Goal: Contribute content: Contribute content

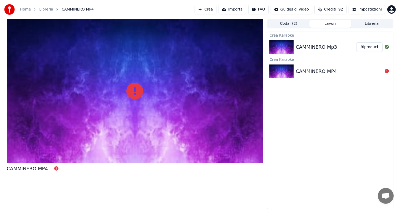
click at [371, 47] on button "Riproduci" at bounding box center [370, 46] width 26 height 9
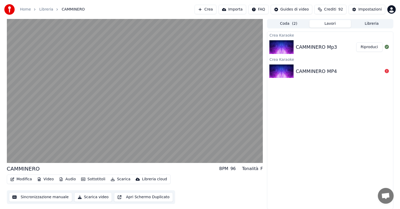
click at [261, 169] on div "F" at bounding box center [262, 169] width 2 height 6
click at [54, 196] on button "Sincronizzazione manuale" at bounding box center [40, 197] width 63 height 9
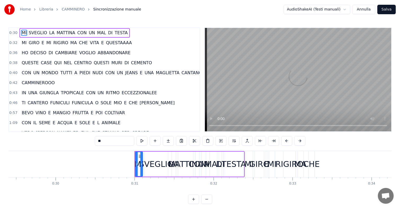
scroll to position [0, 2425]
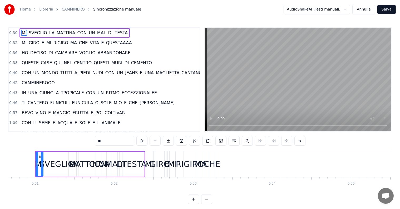
drag, startPoint x: 212, startPoint y: 164, endPoint x: 224, endPoint y: 166, distance: 12.0
click at [225, 166] on div "MI GIRO E MI RIGIRO MA CHE VITA E QUESTAAAA" at bounding box center [295, 164] width 298 height 26
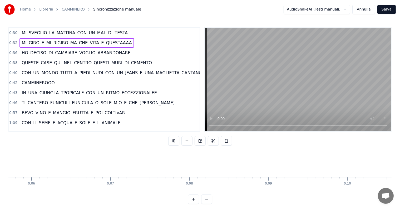
scroll to position [0, 514]
click at [36, 32] on span "SVEGLIO" at bounding box center [38, 33] width 20 height 6
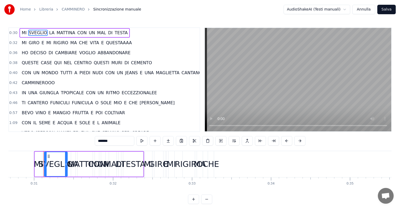
scroll to position [0, 2434]
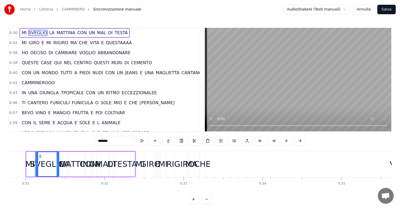
click at [20, 32] on div "MI SVEGLIO LA MATTINA CON UN MAL DI TESTA" at bounding box center [75, 32] width 110 height 9
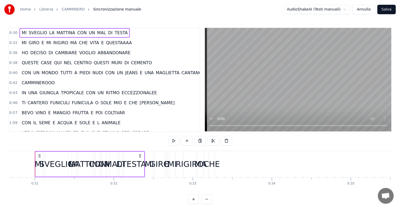
scroll to position [0, 2425]
click at [139, 171] on div "TESTA" at bounding box center [134, 164] width 20 height 25
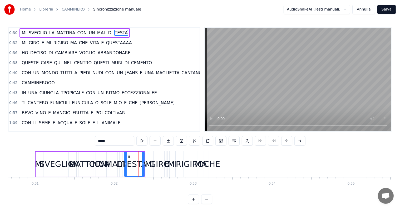
drag, startPoint x: 84, startPoint y: 160, endPoint x: 79, endPoint y: 160, distance: 5.3
click at [84, 160] on div "MATTINA" at bounding box center [86, 164] width 35 height 12
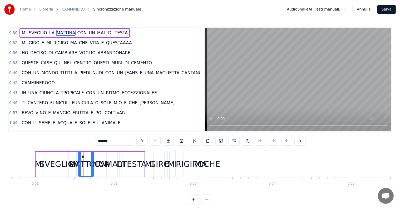
click at [55, 159] on div "SVEGLIO" at bounding box center [57, 164] width 35 height 12
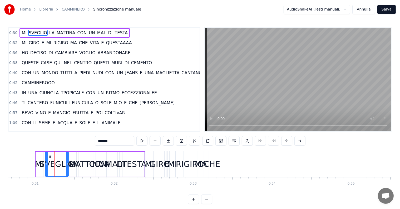
click at [40, 165] on div "MI" at bounding box center [39, 164] width 9 height 12
type input "**"
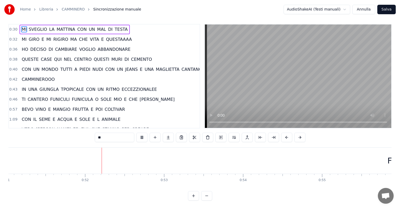
scroll to position [0, 4045]
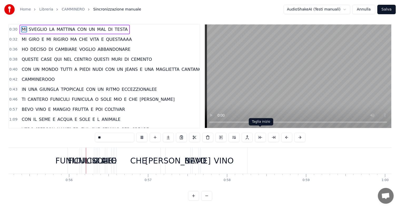
click at [259, 133] on button at bounding box center [260, 137] width 11 height 9
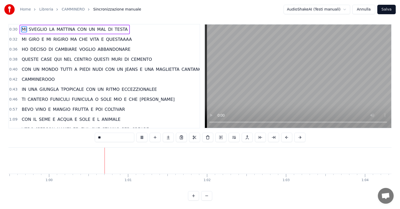
scroll to position [0, 4719]
click at [259, 133] on button at bounding box center [260, 137] width 11 height 9
click at [363, 8] on button "Annulla" at bounding box center [364, 9] width 23 height 9
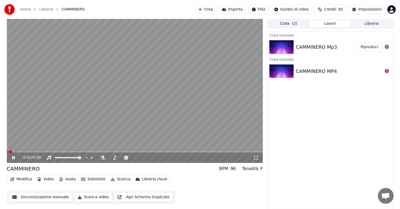
click at [285, 74] on img at bounding box center [282, 72] width 24 height 14
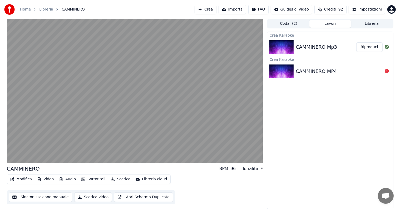
click at [285, 74] on img at bounding box center [282, 72] width 24 height 14
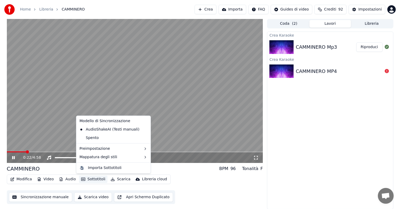
click at [88, 180] on button "Sottotitoli" at bounding box center [93, 179] width 28 height 7
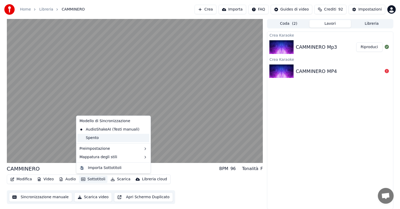
click at [98, 136] on div "Spento" at bounding box center [113, 138] width 72 height 8
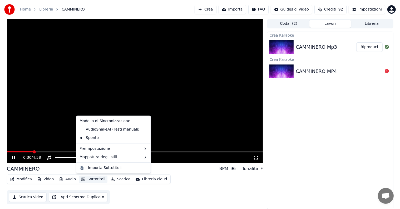
click at [91, 180] on button "Sottotitoli" at bounding box center [93, 179] width 28 height 7
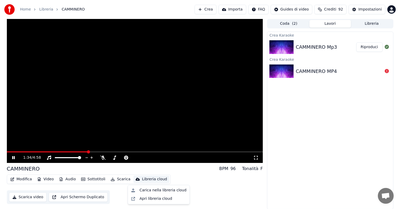
click at [286, 49] on img at bounding box center [282, 47] width 24 height 14
click at [315, 48] on div "CAMMINERO Mp3" at bounding box center [316, 46] width 41 height 7
click at [283, 48] on img at bounding box center [282, 47] width 24 height 14
click at [16, 152] on span at bounding box center [11, 152] width 9 height 1
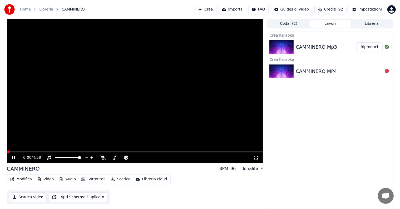
click at [7, 151] on span at bounding box center [8, 152] width 3 height 3
click at [13, 158] on icon at bounding box center [13, 157] width 3 height 3
click at [165, 158] on icon at bounding box center [164, 157] width 5 height 5
click at [157, 158] on icon at bounding box center [157, 158] width 3 height 3
click at [168, 158] on div "0:01 / 4:58" at bounding box center [138, 157] width 230 height 5
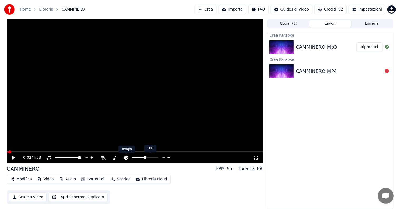
click at [125, 158] on icon at bounding box center [126, 158] width 4 height 4
click at [102, 157] on icon at bounding box center [102, 158] width 5 height 4
click at [152, 158] on icon at bounding box center [152, 157] width 5 height 5
click at [12, 157] on icon at bounding box center [13, 158] width 3 height 4
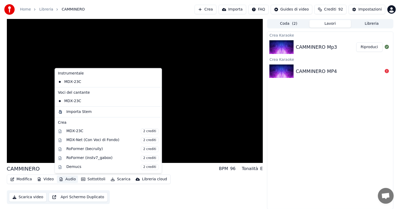
click at [64, 178] on button "Audio" at bounding box center [67, 179] width 21 height 7
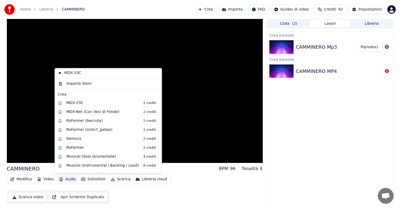
scroll to position [52, 0]
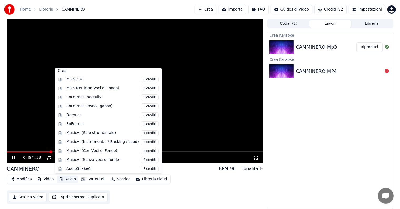
click at [181, 162] on div "0:49 / 4:58" at bounding box center [135, 158] width 256 height 11
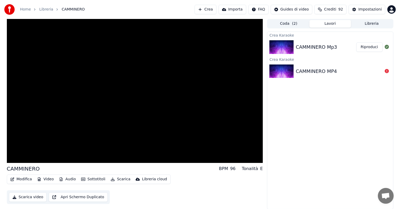
click at [285, 23] on button "Coda ( 2 )" at bounding box center [289, 24] width 42 height 8
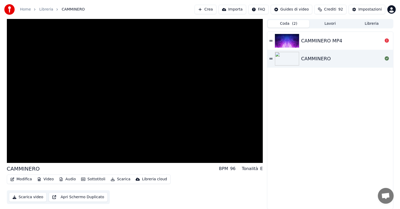
click at [270, 40] on icon at bounding box center [271, 41] width 3 height 4
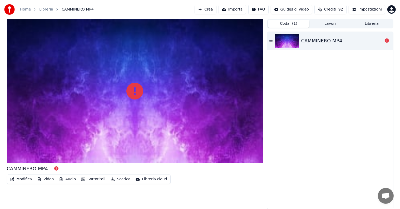
click at [270, 40] on icon at bounding box center [271, 41] width 3 height 4
click at [287, 42] on img at bounding box center [287, 41] width 24 height 14
click at [326, 44] on div "CAMMINERO MP4" at bounding box center [322, 40] width 41 height 7
click at [389, 41] on icon at bounding box center [387, 40] width 4 height 4
click at [289, 39] on img at bounding box center [287, 41] width 24 height 14
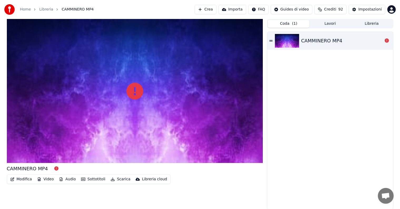
click at [289, 39] on img at bounding box center [287, 41] width 24 height 14
click at [312, 39] on div "CAMMINERO MP4" at bounding box center [322, 40] width 41 height 7
click at [290, 23] on button "Coda ( 1 )" at bounding box center [289, 24] width 42 height 8
click at [334, 23] on button "Lavori" at bounding box center [331, 24] width 42 height 8
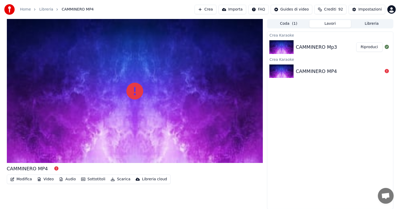
click at [368, 27] on button "Libreria" at bounding box center [372, 24] width 42 height 8
click at [329, 25] on button "Lavori" at bounding box center [331, 24] width 42 height 8
click at [289, 50] on img at bounding box center [282, 47] width 24 height 14
click at [322, 47] on div "CAMMINERO Mp3" at bounding box center [316, 46] width 41 height 7
click at [323, 47] on div "CAMMINERO Mp3" at bounding box center [316, 46] width 41 height 7
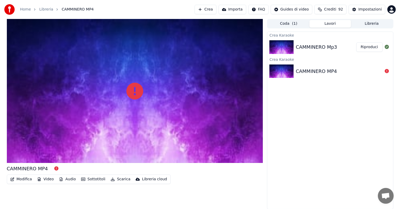
click at [368, 46] on button "Riproduci" at bounding box center [370, 46] width 26 height 9
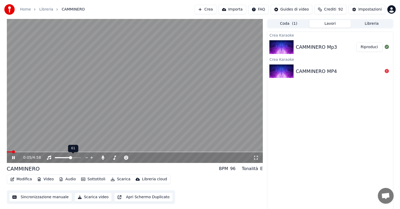
click at [71, 157] on span at bounding box center [63, 157] width 16 height 1
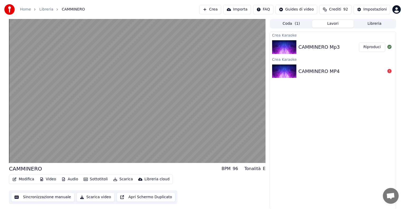
click at [295, 10] on html "Home Libreria CAMMINERO Crea Importa FAQ Guides di video Crediti 92 Impostazion…" at bounding box center [202, 104] width 405 height 209
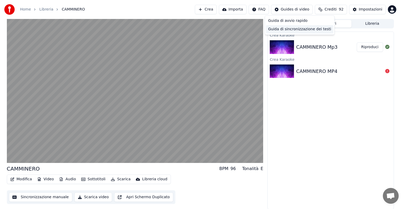
click at [291, 30] on div "Guida di sincronizzazione dei testi" at bounding box center [299, 29] width 67 height 8
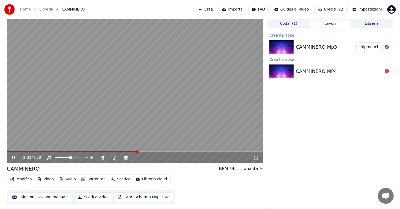
click at [26, 9] on link "Home" at bounding box center [25, 9] width 11 height 5
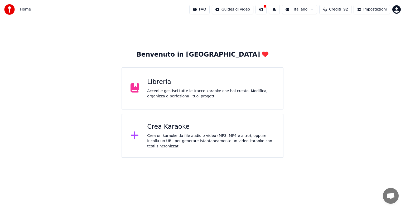
click at [186, 139] on div "Crea un karaoke da file audio o video (MP3, MP4 e altro), oppure incolla un URL…" at bounding box center [210, 141] width 127 height 16
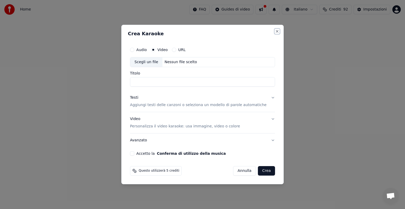
click at [275, 30] on button "Close" at bounding box center [277, 31] width 4 height 4
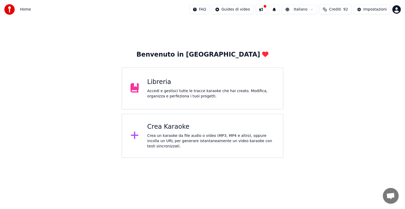
click at [266, 9] on button at bounding box center [260, 9] width 11 height 9
click at [200, 94] on div "Accedi e gestisci tutte le tracce karaoke che hai creato. Modifica, organizza e…" at bounding box center [210, 94] width 127 height 11
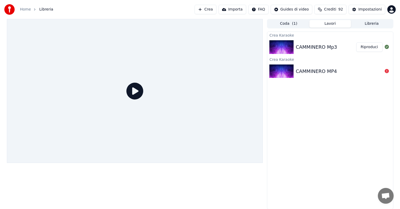
click at [45, 8] on span "Libreria" at bounding box center [46, 9] width 14 height 5
click at [29, 10] on link "Home" at bounding box center [25, 9] width 11 height 5
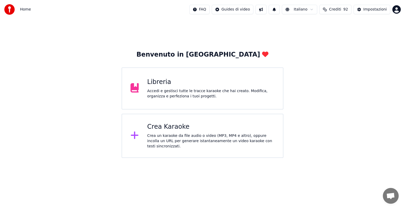
click at [177, 130] on div "Crea Karaoke" at bounding box center [210, 127] width 127 height 8
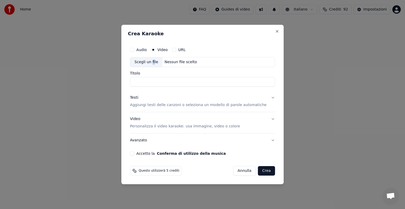
click at [156, 63] on div "Scegli un file" at bounding box center [146, 61] width 32 height 9
type input "**********"
click at [275, 32] on button "Close" at bounding box center [277, 31] width 4 height 4
